Goal: Task Accomplishment & Management: Manage account settings

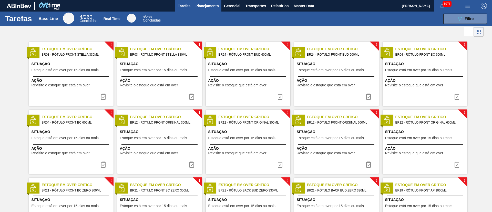
click at [200, 4] on span "Planejamento" at bounding box center [206, 6] width 23 height 6
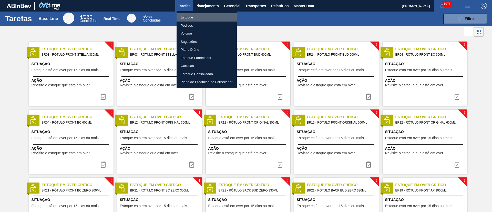
click at [181, 20] on li "Estoque" at bounding box center [206, 17] width 60 height 8
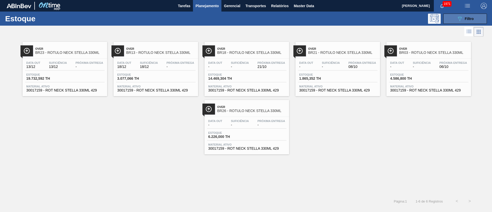
click at [327, 20] on span "Filtro" at bounding box center [468, 19] width 9 height 4
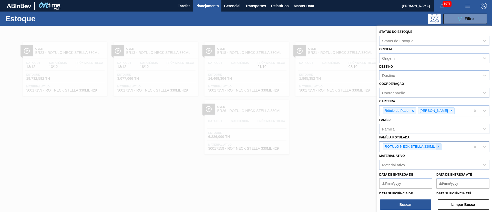
click at [327, 141] on icon at bounding box center [438, 147] width 4 height 4
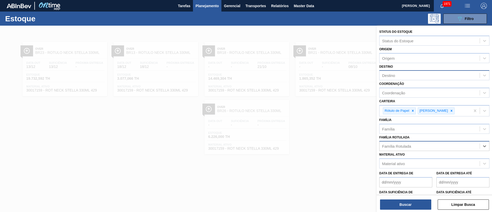
click at [327, 78] on div "Destino" at bounding box center [429, 75] width 100 height 7
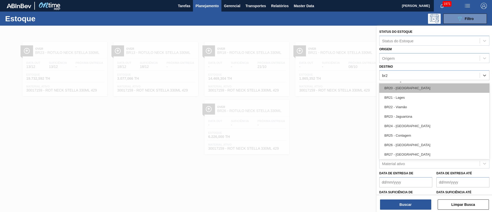
type input "br21"
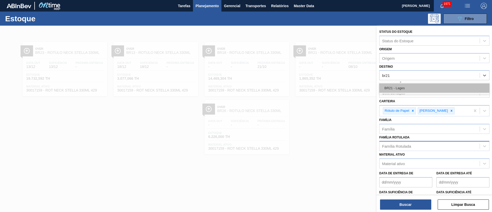
click at [327, 89] on div "BR21 - Lages" at bounding box center [434, 87] width 110 height 9
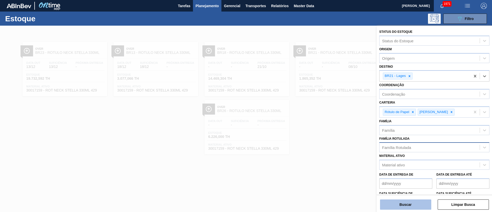
click at [327, 141] on button "Buscar" at bounding box center [405, 204] width 51 height 10
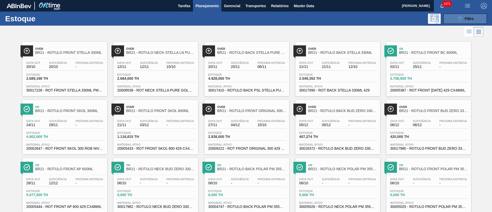
click at [327, 18] on div "089F7B8B-B2A5-4AFE-B5C0-19BA573D28AC Filtro" at bounding box center [464, 19] width 17 height 6
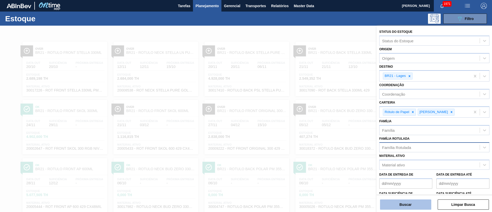
click at [327, 141] on button "Buscar" at bounding box center [405, 204] width 51 height 10
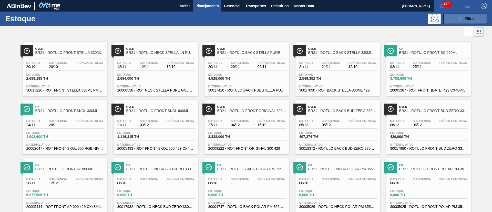
click at [327, 15] on button "089F7B8B-B2A5-4AFE-B5C0-19BA573D28AC Filtro" at bounding box center [465, 19] width 44 height 10
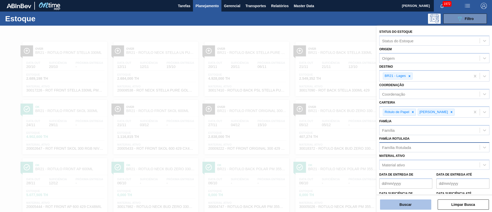
click at [327, 141] on button "Buscar" at bounding box center [405, 204] width 51 height 10
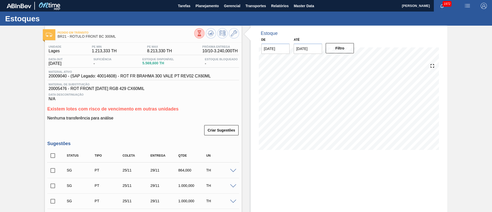
click at [51, 154] on input "checkbox" at bounding box center [52, 155] width 11 height 11
checkbox input "true"
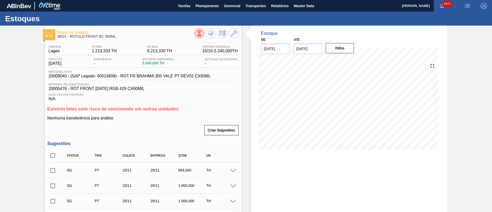
checkbox input "true"
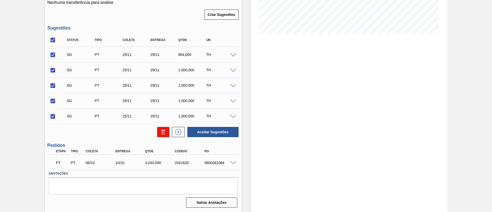
click at [161, 132] on icon at bounding box center [163, 132] width 6 height 6
checkbox input "false"
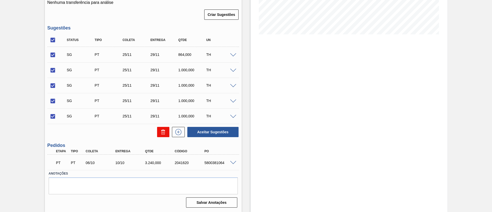
checkbox input "false"
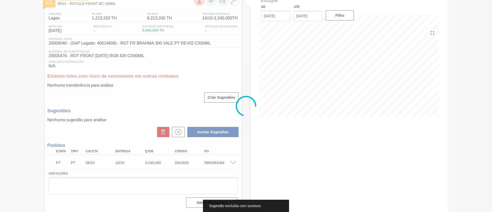
scroll to position [33, 0]
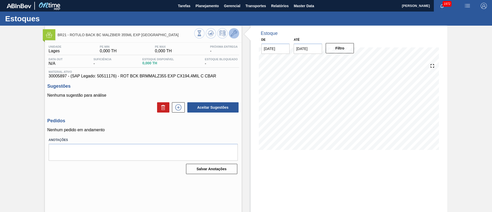
click at [233, 34] on icon at bounding box center [234, 33] width 6 height 6
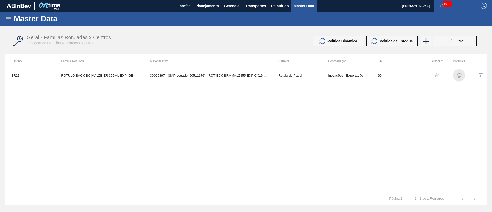
click at [459, 75] on img "button" at bounding box center [458, 75] width 5 height 5
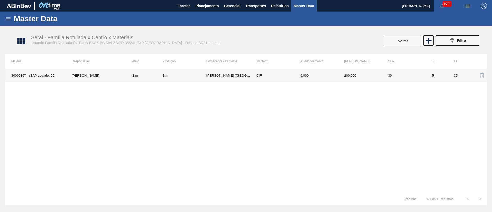
click at [226, 75] on td "[PERSON_NAME] ([GEOGRAPHIC_DATA])" at bounding box center [228, 75] width 44 height 13
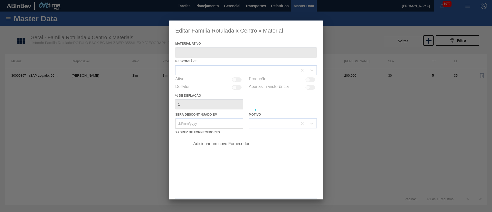
type ativo "30005897 - (SAP Legado: 50511176) - ROT BCK BRMMALZ355 EXP CX194,4MIL C CBAR"
checkbox input "true"
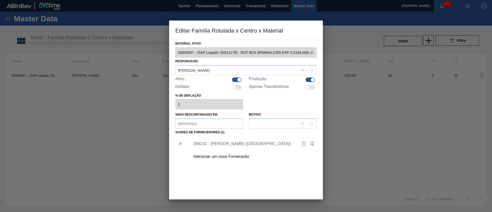
click at [311, 79] on div at bounding box center [313, 79] width 4 height 4
checkbox input "false"
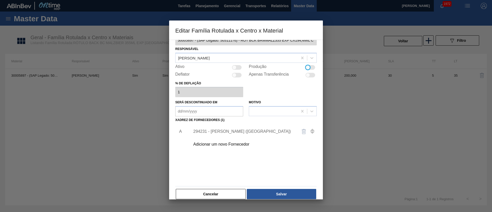
scroll to position [19, 0]
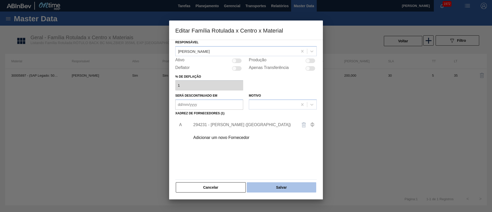
click at [288, 183] on button "Salvar" at bounding box center [281, 187] width 69 height 10
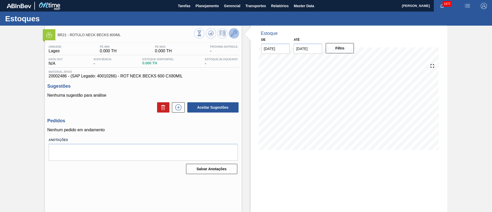
click at [236, 34] on icon at bounding box center [234, 33] width 6 height 6
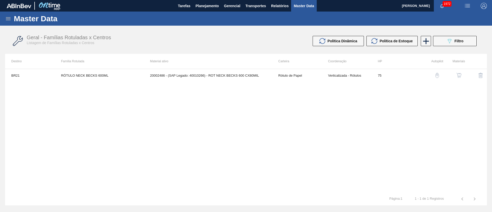
click at [458, 75] on img "button" at bounding box center [458, 75] width 5 height 5
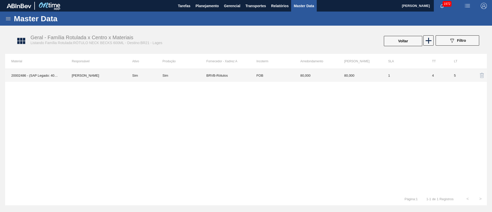
click at [177, 76] on div "Sim" at bounding box center [184, 75] width 44 height 4
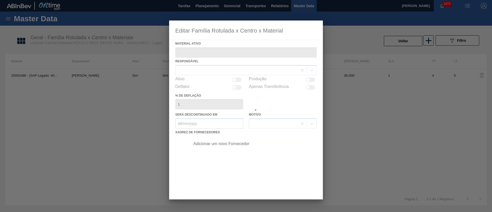
type ativo "20002486 - (SAP Legado: 40010266) - ROT NECK BECKS 600 CX80MIL"
checkbox input "true"
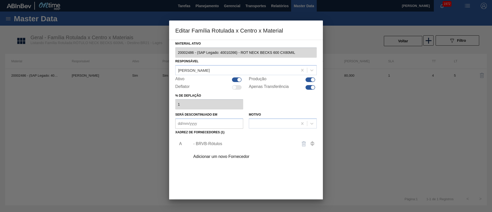
click at [307, 80] on div at bounding box center [310, 79] width 10 height 5
checkbox input "false"
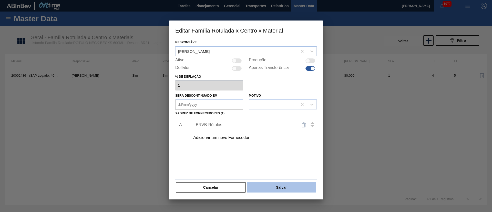
click at [291, 186] on button "Salvar" at bounding box center [281, 187] width 69 height 10
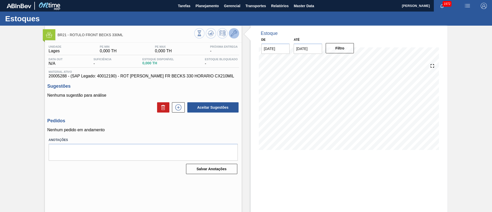
click at [231, 35] on icon at bounding box center [234, 33] width 6 height 6
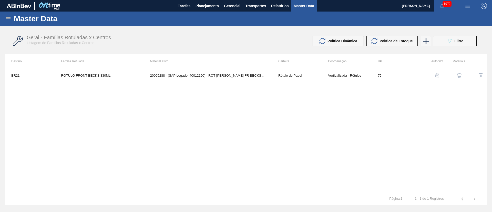
click at [457, 74] on img "button" at bounding box center [458, 75] width 5 height 5
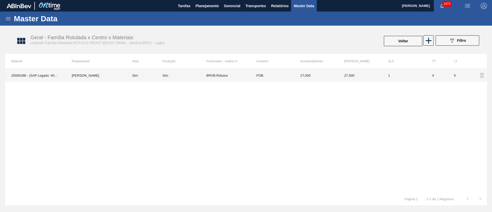
click at [253, 74] on td "FOB" at bounding box center [272, 75] width 44 height 13
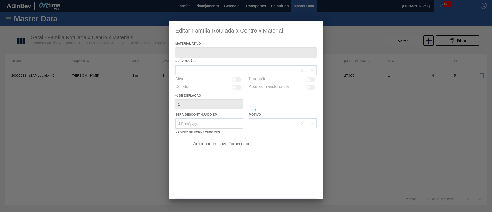
type ativo "20005288 - (SAP Legado: 40012190) - ROT [PERSON_NAME] FR BECKS 330 HORARIO CX21…"
checkbox input "true"
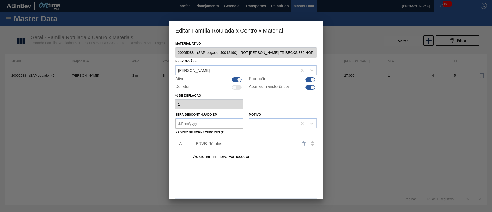
click at [306, 79] on div at bounding box center [310, 79] width 10 height 5
checkbox input "false"
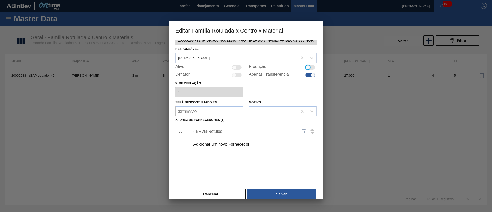
scroll to position [19, 0]
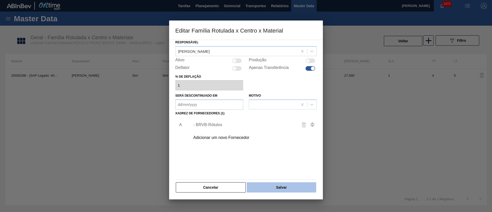
click at [279, 186] on button "Salvar" at bounding box center [281, 187] width 69 height 10
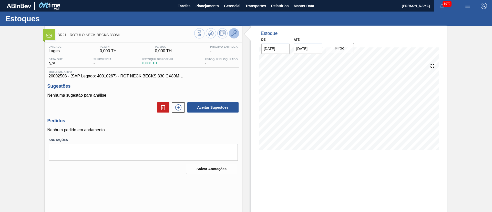
click at [233, 33] on icon at bounding box center [234, 33] width 6 height 6
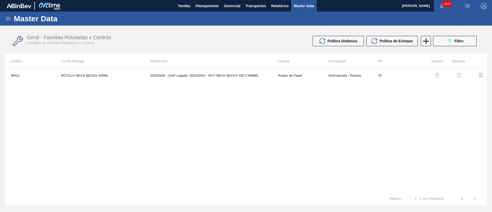
click at [455, 70] on button "button" at bounding box center [458, 75] width 12 height 12
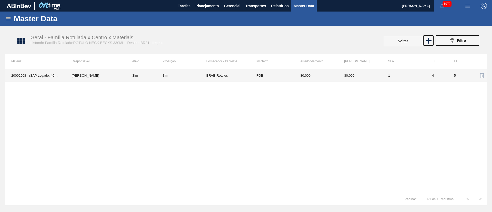
click at [220, 76] on td "BRVB-Rótulos" at bounding box center [228, 75] width 44 height 13
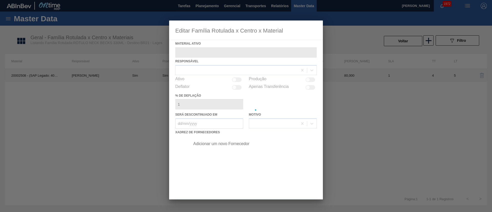
type ativo "20002508 - (SAP Legado: 40010267) - ROT NECK BECKS 330 CX80MIL"
checkbox input "true"
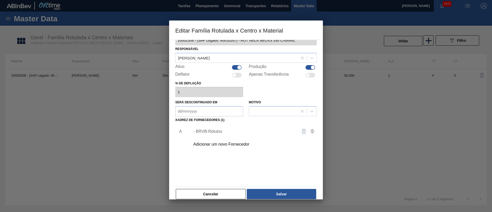
scroll to position [19, 0]
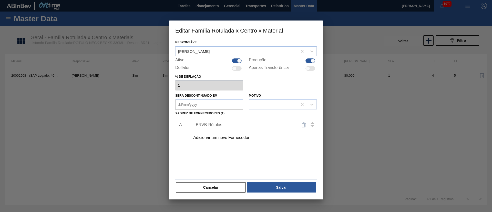
click at [307, 62] on div at bounding box center [310, 60] width 10 height 5
checkbox input "false"
click at [269, 186] on button "Salvar" at bounding box center [281, 187] width 69 height 10
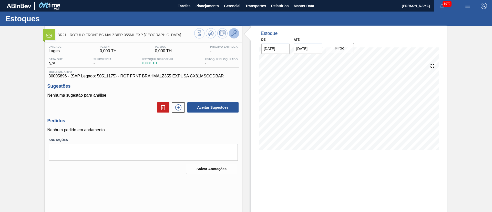
click at [232, 33] on icon at bounding box center [234, 33] width 6 height 6
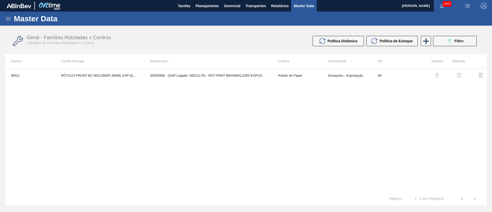
click at [459, 76] on img "button" at bounding box center [458, 75] width 5 height 5
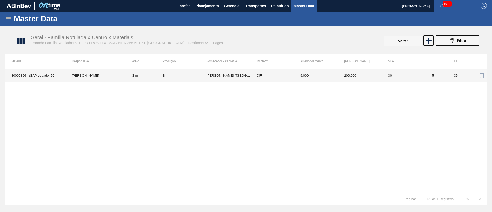
click at [160, 76] on td "Sim" at bounding box center [144, 75] width 36 height 13
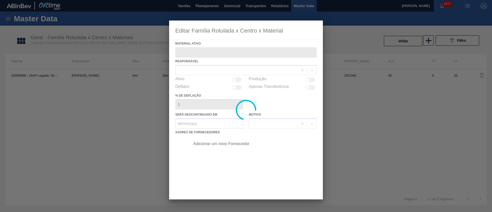
type ativo "30005896 - (SAP Legado: 50511175) - ROT FRNT BRAHMALZ355 EXPUSA CX81MSCODBAR"
checkbox input "true"
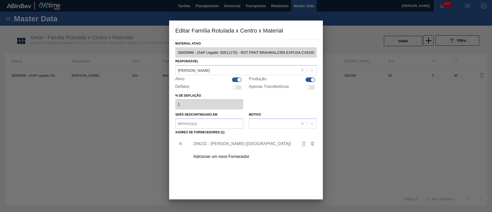
click at [309, 79] on div at bounding box center [310, 79] width 10 height 5
checkbox input "false"
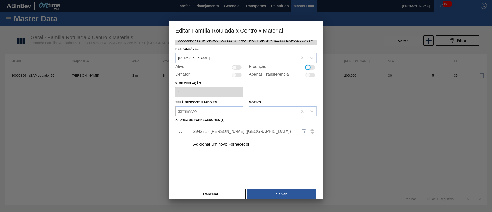
scroll to position [19, 0]
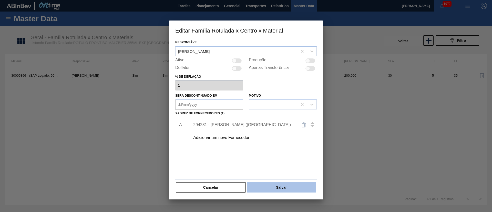
click at [284, 191] on button "Salvar" at bounding box center [281, 187] width 69 height 10
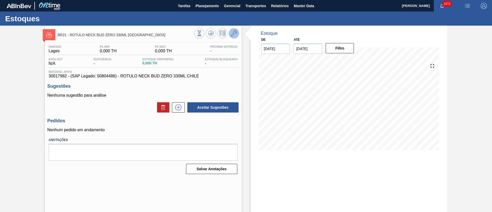
click at [235, 29] on button at bounding box center [234, 33] width 10 height 10
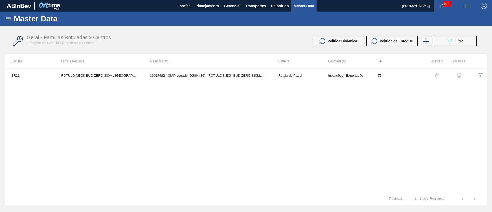
click at [454, 72] on button "button" at bounding box center [458, 75] width 12 height 12
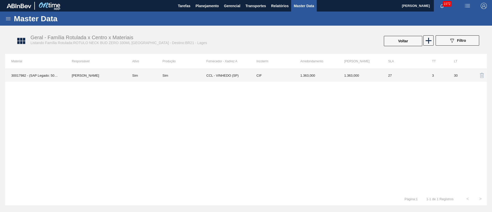
click at [228, 78] on td "CCL - VINHEDO (SP)" at bounding box center [228, 75] width 44 height 13
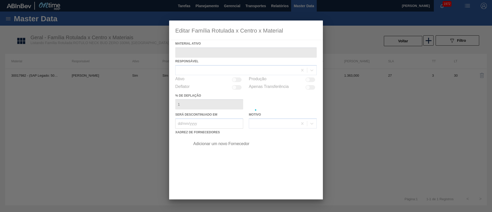
type ativo "30017982 - (SAP Legado: 50804486) - ROTULO NECK BUD ZERO 330ML CHILE"
checkbox input "true"
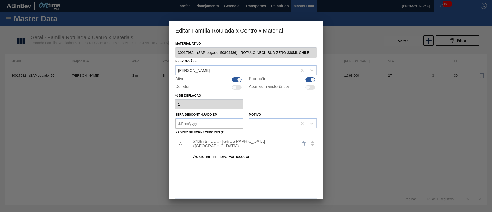
click at [306, 79] on div at bounding box center [310, 79] width 10 height 5
checkbox input "false"
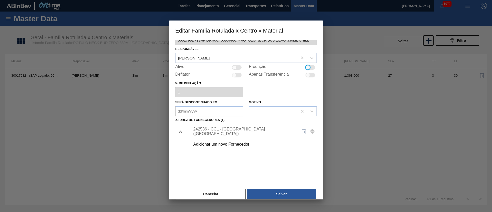
scroll to position [19, 0]
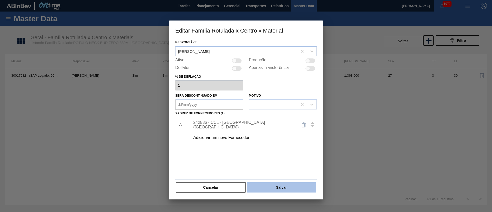
click at [278, 185] on button "Salvar" at bounding box center [281, 187] width 69 height 10
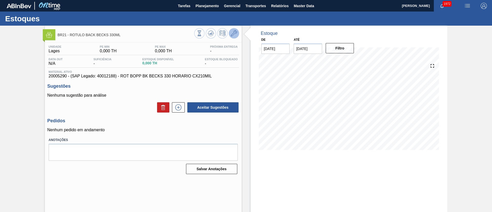
click at [229, 36] on button at bounding box center [234, 33] width 10 height 10
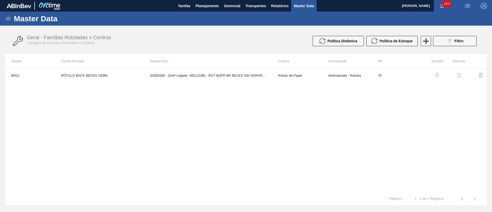
click at [457, 75] on img "button" at bounding box center [458, 75] width 5 height 5
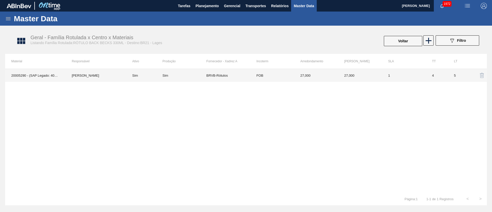
click at [190, 72] on td "Sim" at bounding box center [184, 75] width 44 height 13
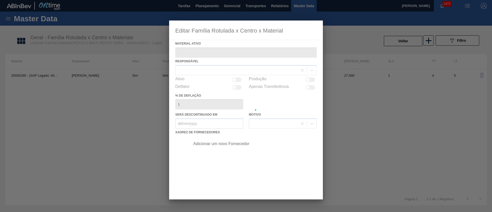
type ativo "20005290 - (SAP Legado: 40012188) - ROT BOPP BK BECKS 330 HORARIO CX210MIL"
checkbox input "true"
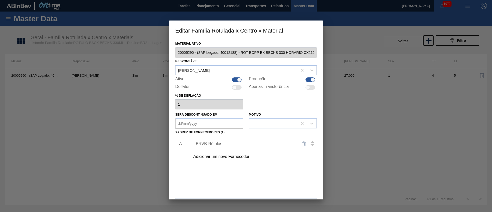
click at [308, 77] on div at bounding box center [310, 79] width 10 height 5
checkbox input "false"
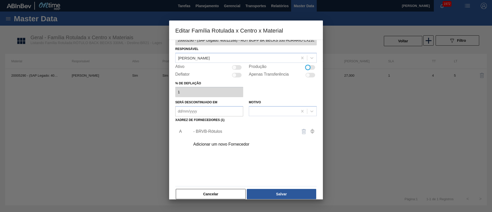
scroll to position [19, 0]
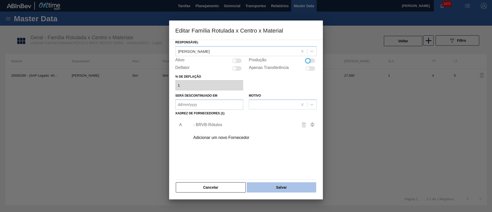
click at [280, 185] on button "Salvar" at bounding box center [281, 187] width 69 height 10
